Goal: Check status: Check status

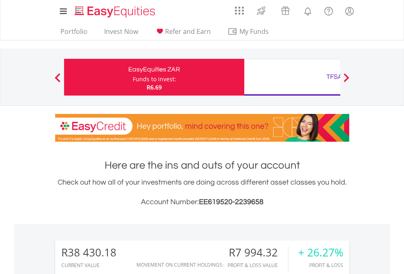
scroll to position [78, 128]
click at [133, 77] on div "Funds to invest:" at bounding box center [154, 79] width 43 height 8
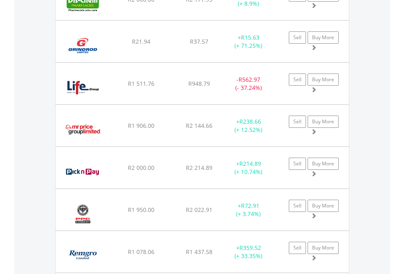
scroll to position [59, 0]
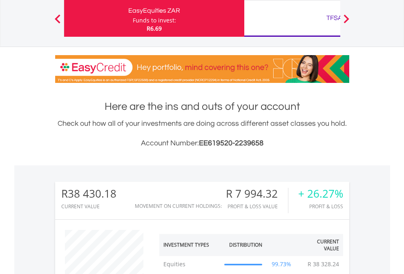
click at [292, 18] on div "TFSA" at bounding box center [334, 17] width 170 height 11
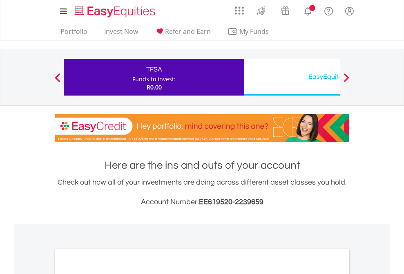
scroll to position [491, 0]
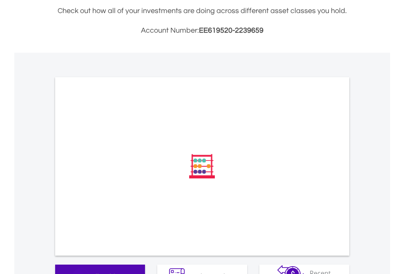
click at [91, 271] on span "All Holdings" at bounding box center [109, 275] width 36 height 9
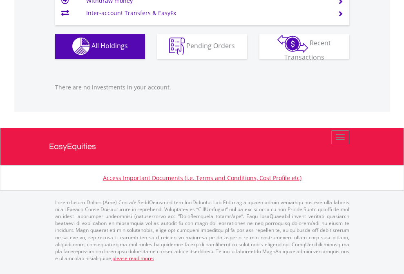
scroll to position [78, 128]
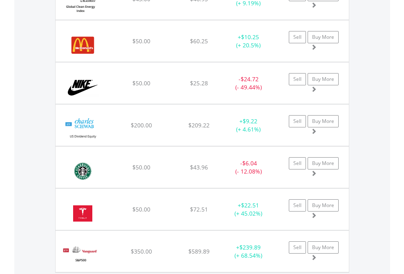
scroll to position [78, 128]
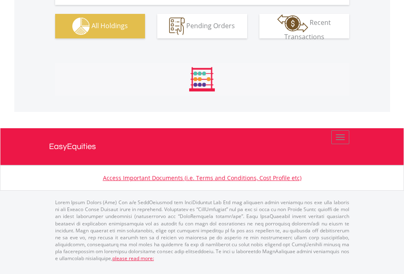
scroll to position [940, 0]
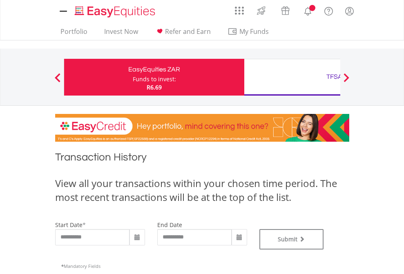
type input "**********"
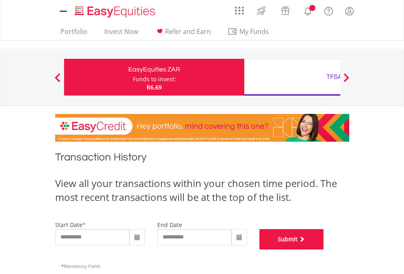
click at [324, 249] on button "Submit" at bounding box center [291, 239] width 64 height 20
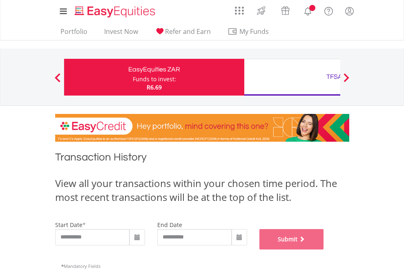
scroll to position [331, 0]
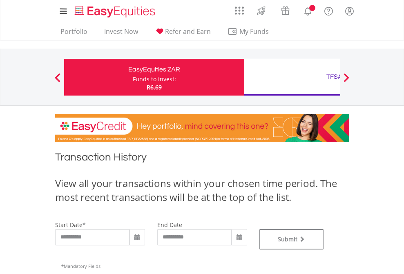
click at [292, 77] on div "TFSA" at bounding box center [334, 76] width 170 height 11
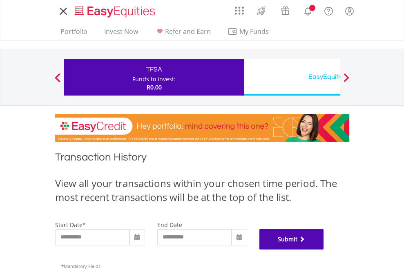
click at [324, 249] on button "Submit" at bounding box center [291, 239] width 64 height 20
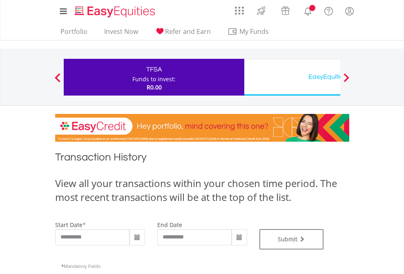
click at [292, 77] on div "EasyEquities USD" at bounding box center [334, 76] width 170 height 11
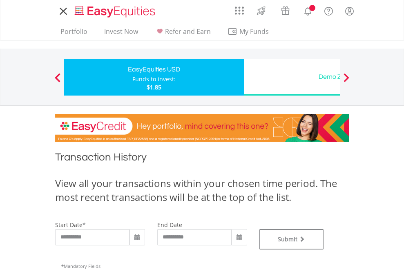
type input "**********"
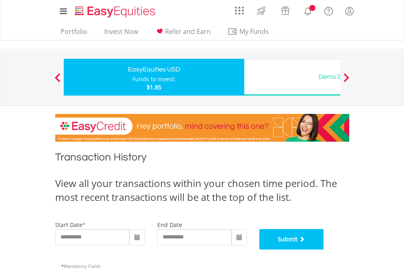
click at [324, 249] on button "Submit" at bounding box center [291, 239] width 64 height 20
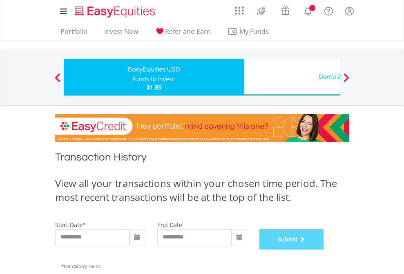
scroll to position [331, 0]
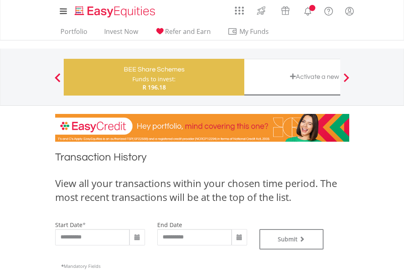
type input "**********"
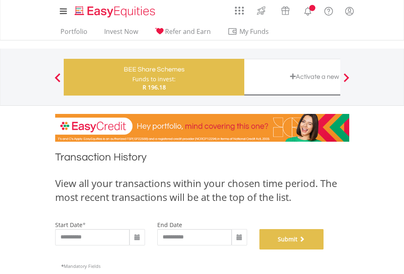
click at [324, 249] on button "Submit" at bounding box center [291, 239] width 64 height 20
